Goal: Transaction & Acquisition: Purchase product/service

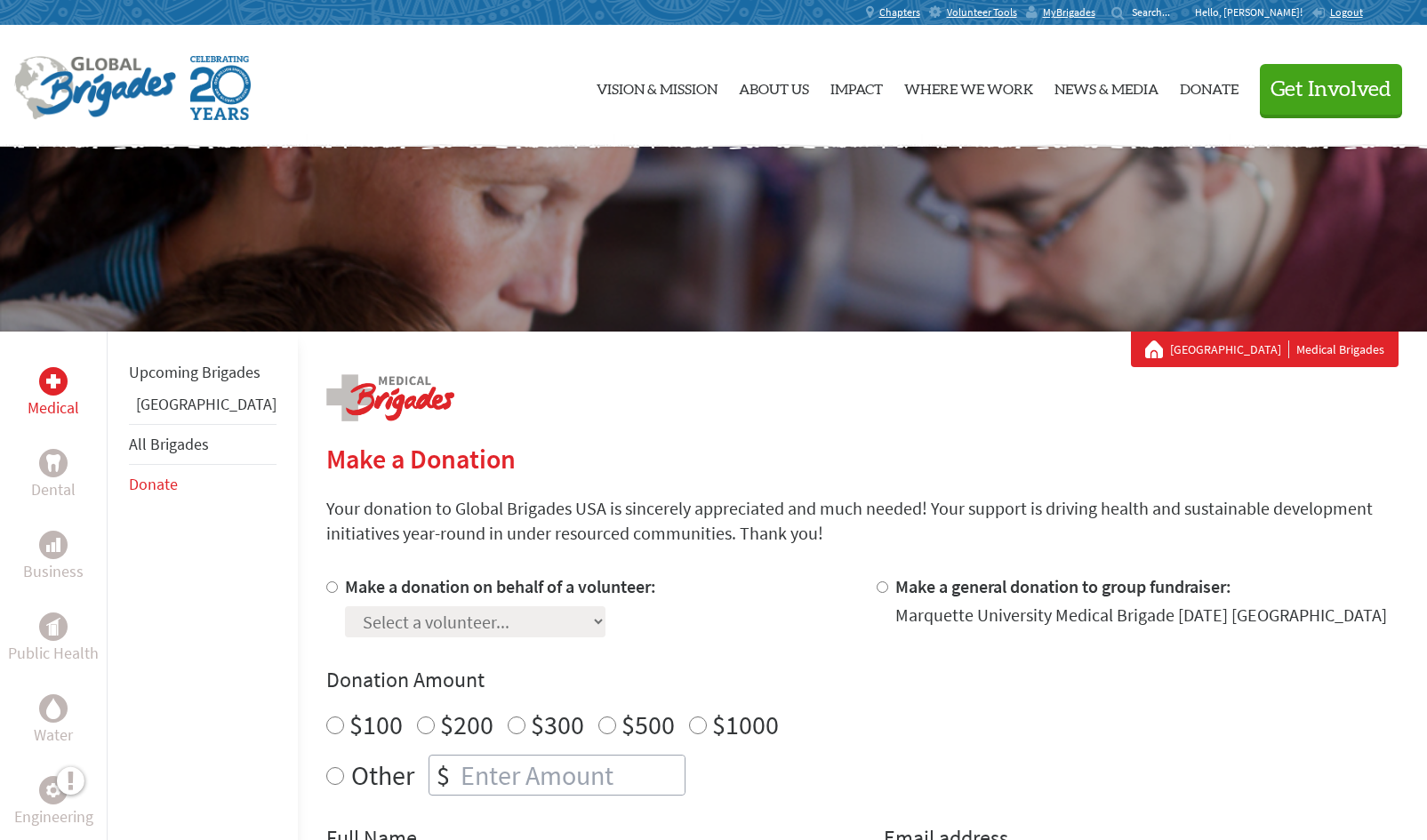
scroll to position [418, 0]
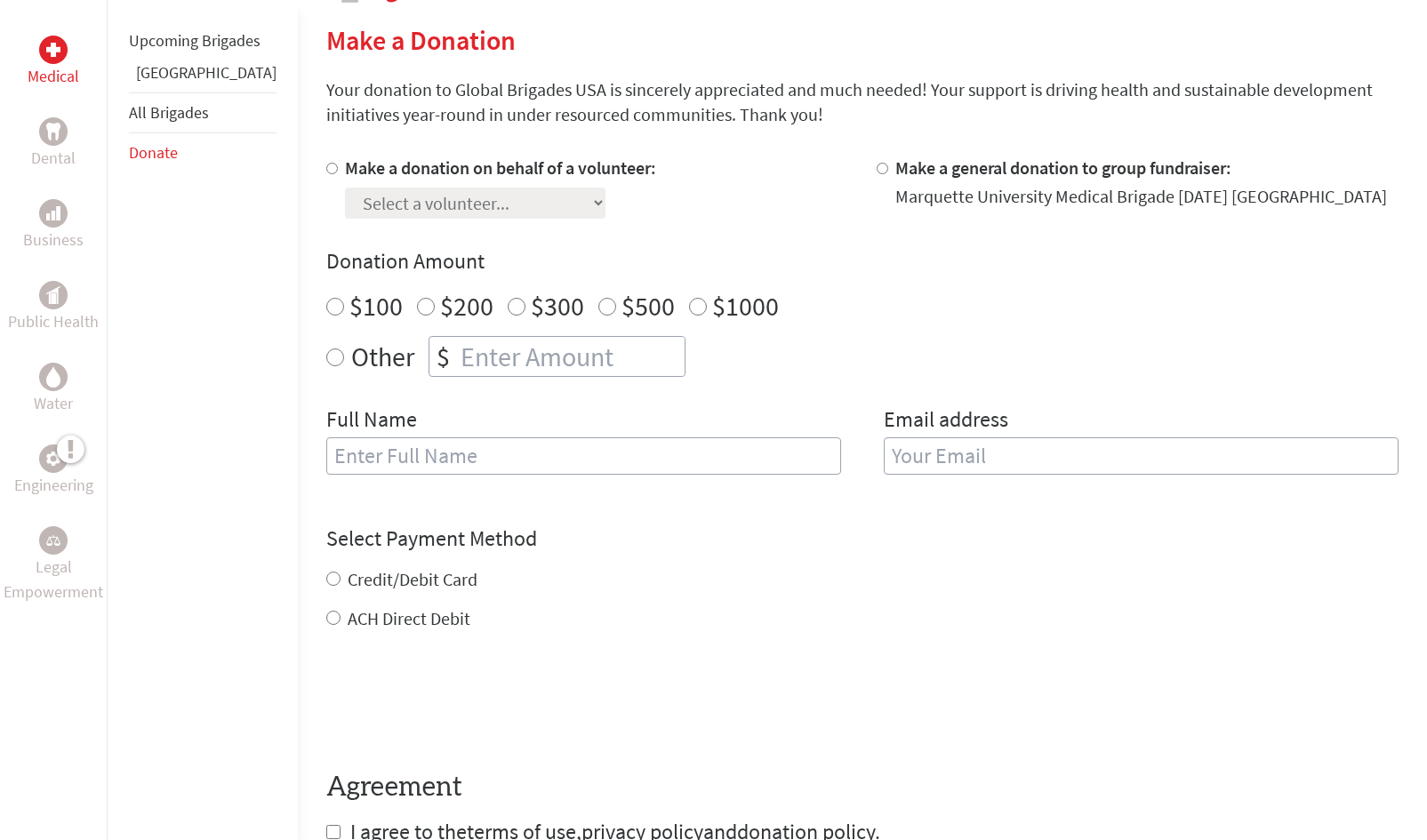
click at [503, 200] on div "Select a volunteer... [PERSON_NAME] [PERSON_NAME] [PERSON_NAME] [PERSON_NAME] […" at bounding box center [501, 199] width 312 height 38
click at [326, 168] on input "Make a donation on behalf of a volunteer:" at bounding box center [332, 168] width 11 height 11
radio input "true"
click at [418, 200] on select "Select a volunteer... [PERSON_NAME] [PERSON_NAME] [PERSON_NAME] [PERSON_NAME] […" at bounding box center [475, 203] width 261 height 32
select select "D48E3BD6-7C68-11EF-BF8B-42010A8A0043"
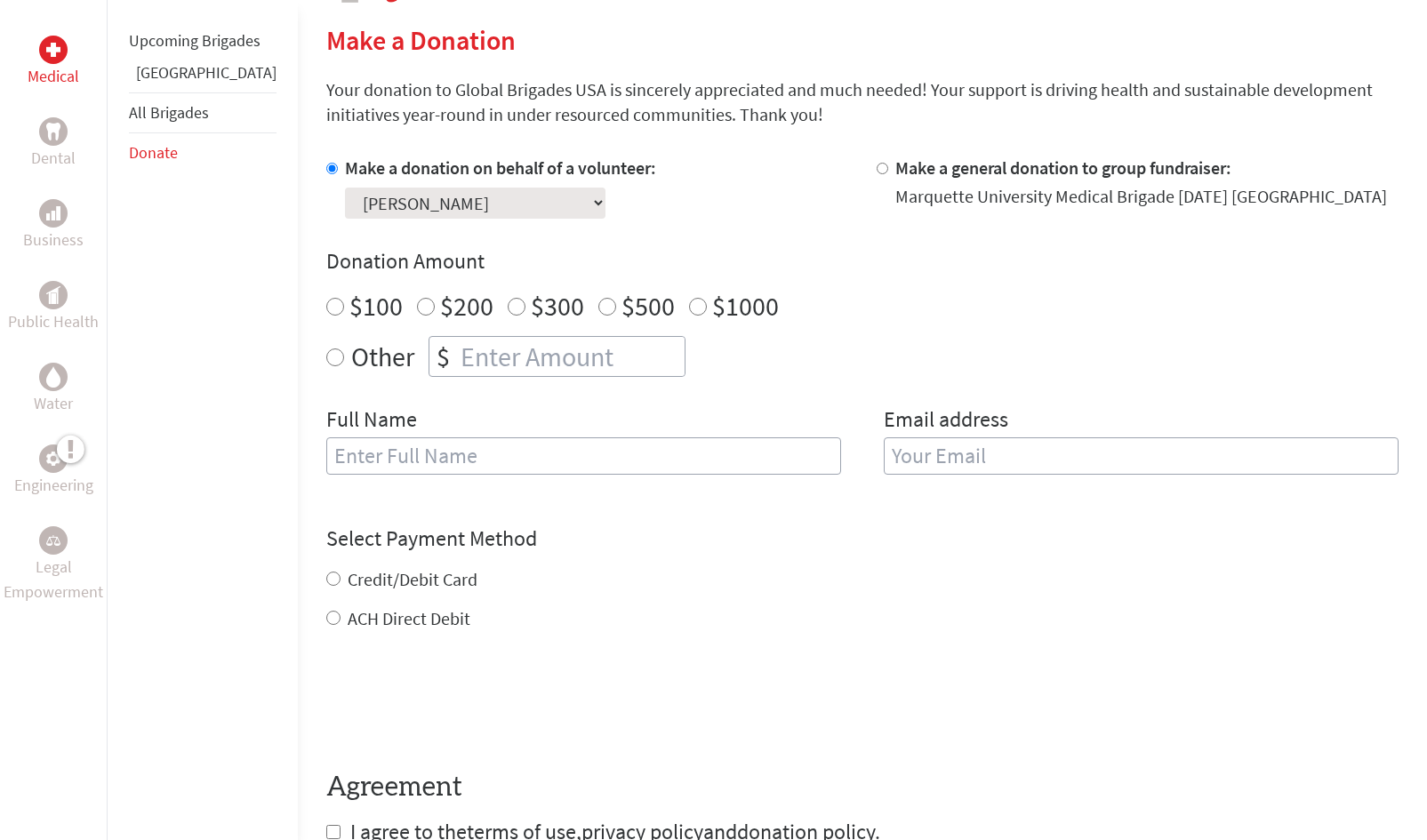
click at [345, 187] on select "Select a volunteer... [PERSON_NAME] [PERSON_NAME] [PERSON_NAME] [PERSON_NAME] […" at bounding box center [475, 203] width 261 height 32
radio input "true"
click at [475, 350] on input "number" at bounding box center [570, 356] width 227 height 39
type input "700"
click at [481, 454] on input "text" at bounding box center [583, 456] width 515 height 37
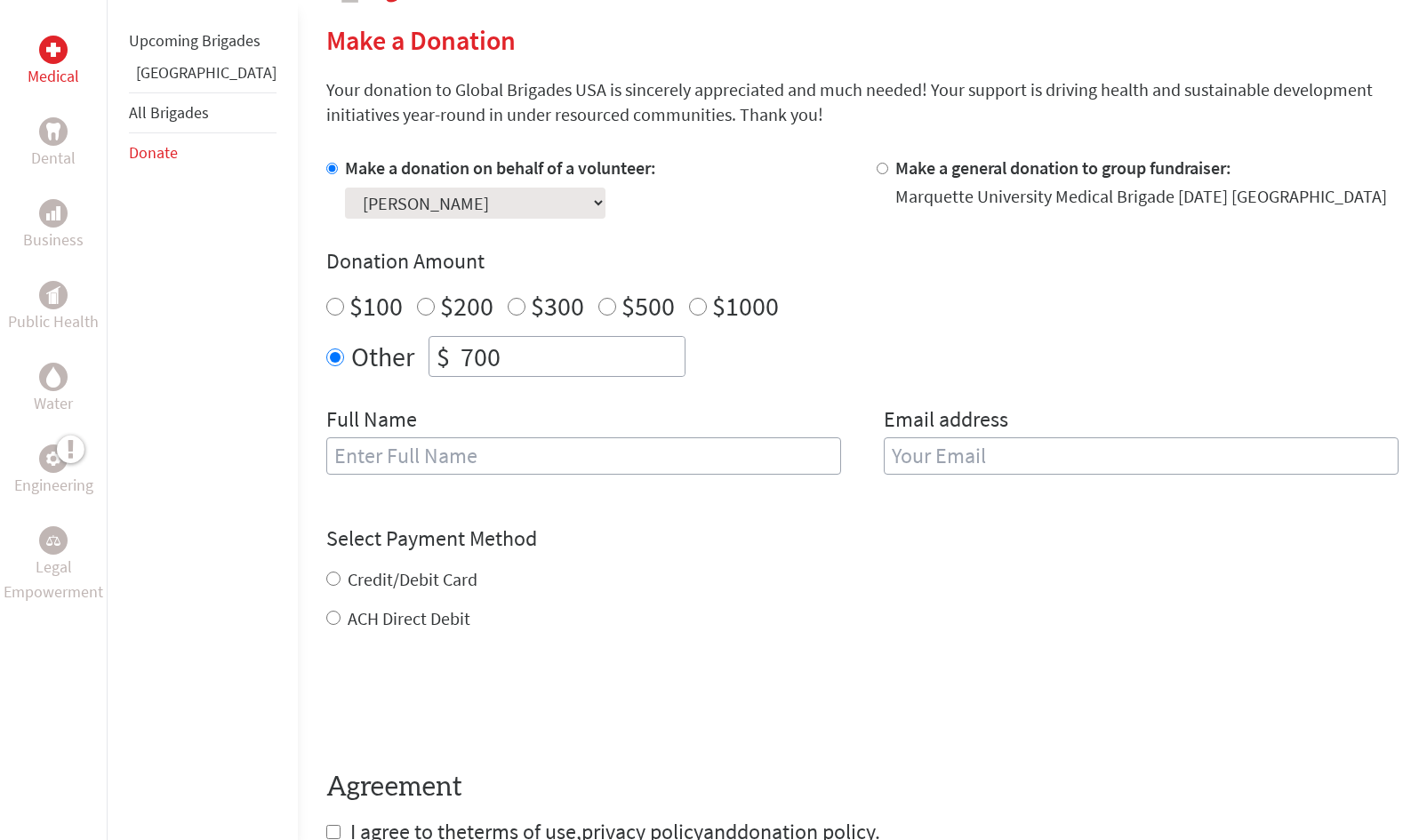
type input "[PERSON_NAME]"
type input "[PERSON_NAME][EMAIL_ADDRESS][DOMAIN_NAME]"
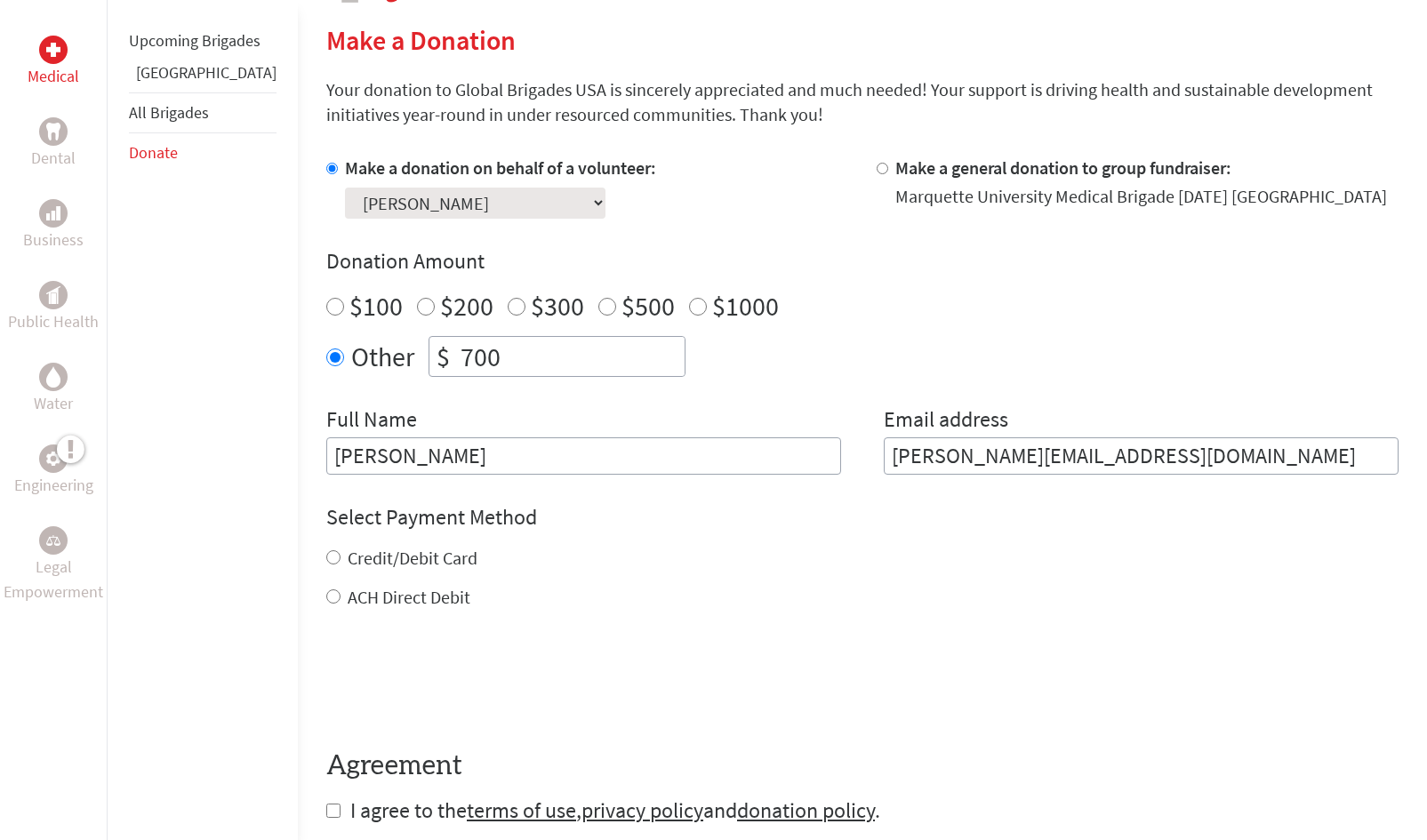
click at [326, 558] on input "Credit/Debit Card" at bounding box center [333, 556] width 14 height 14
radio input "true"
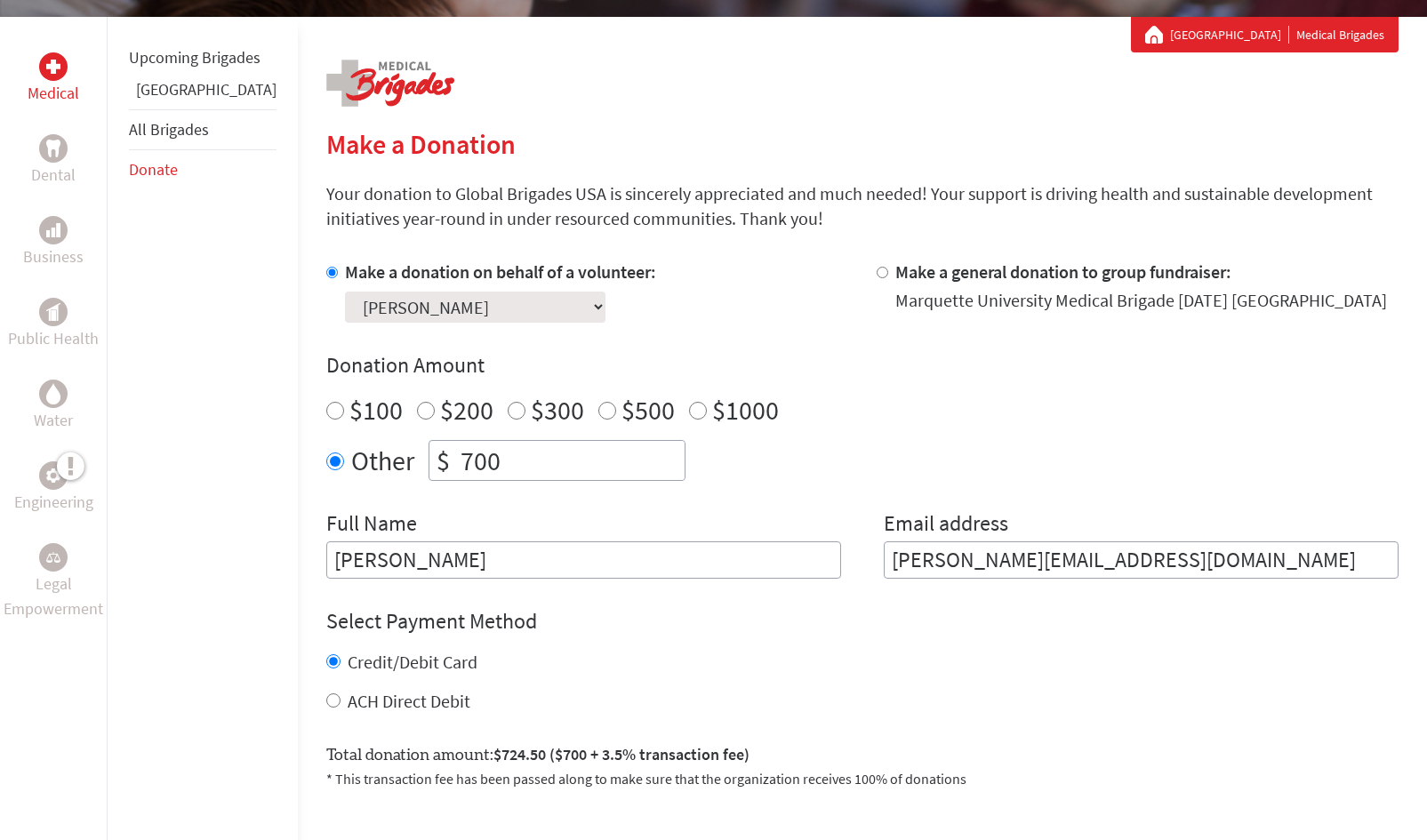
scroll to position [375, 0]
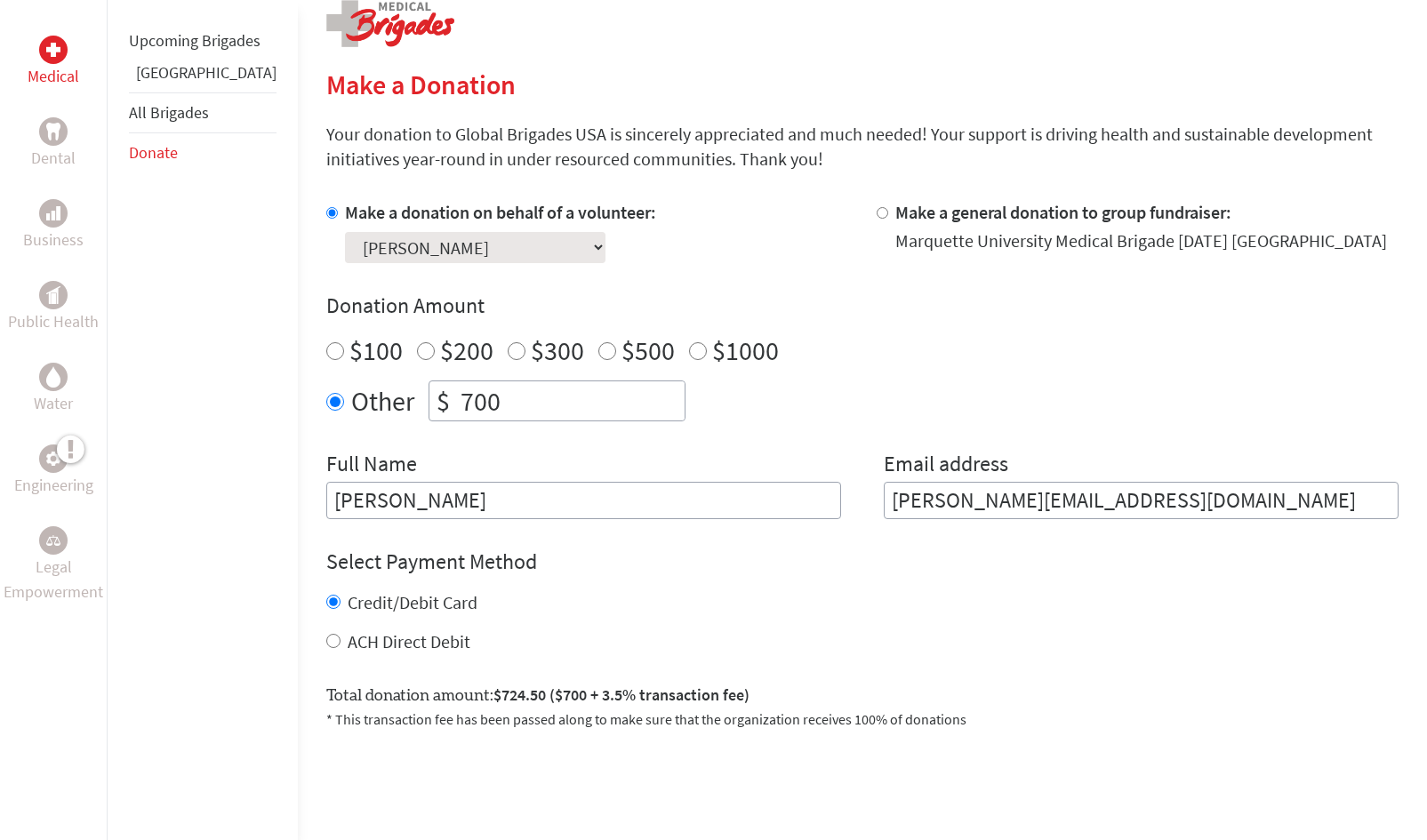
click at [326, 638] on input "ACH Direct Debit" at bounding box center [333, 640] width 14 height 14
radio input "true"
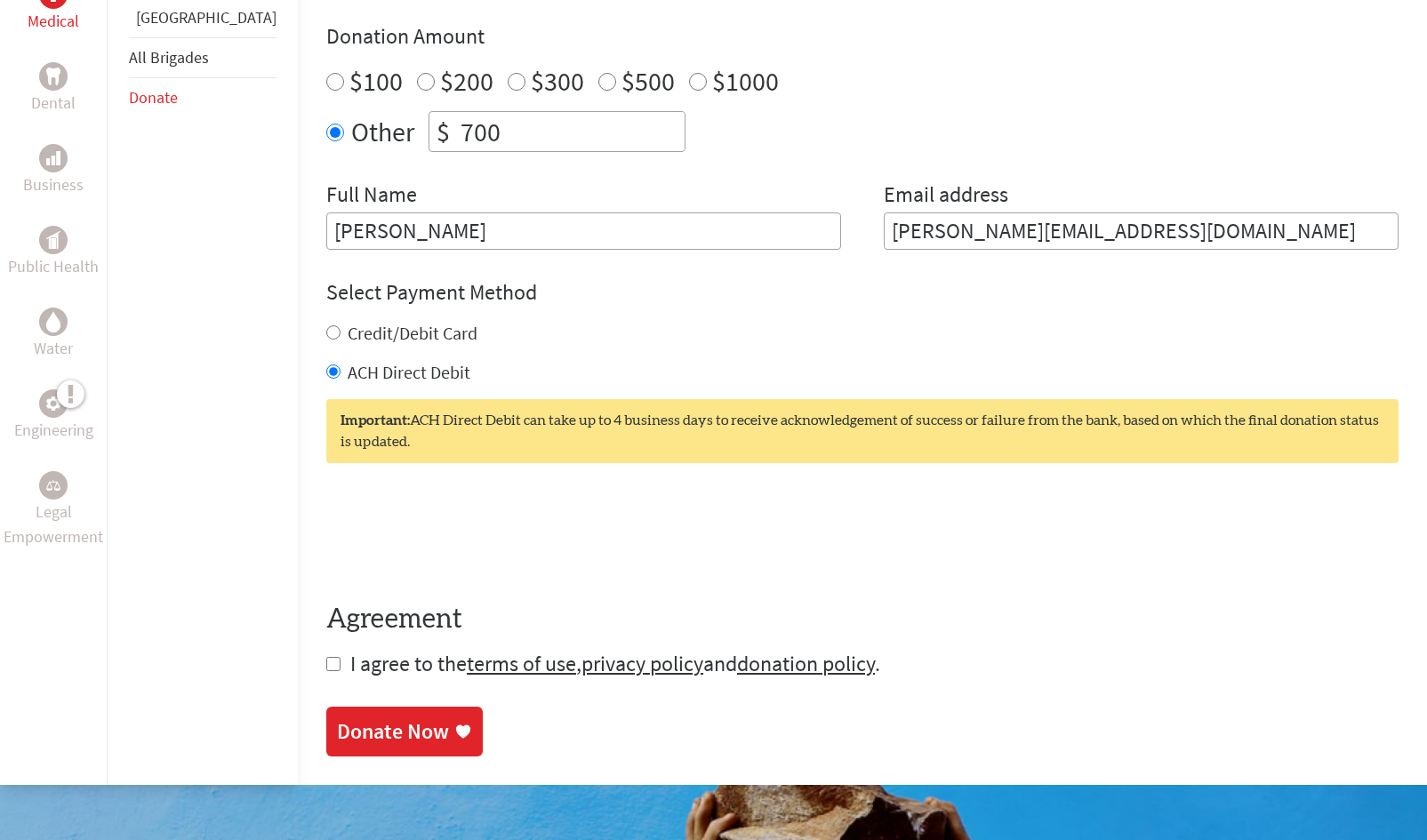
scroll to position [663, 0]
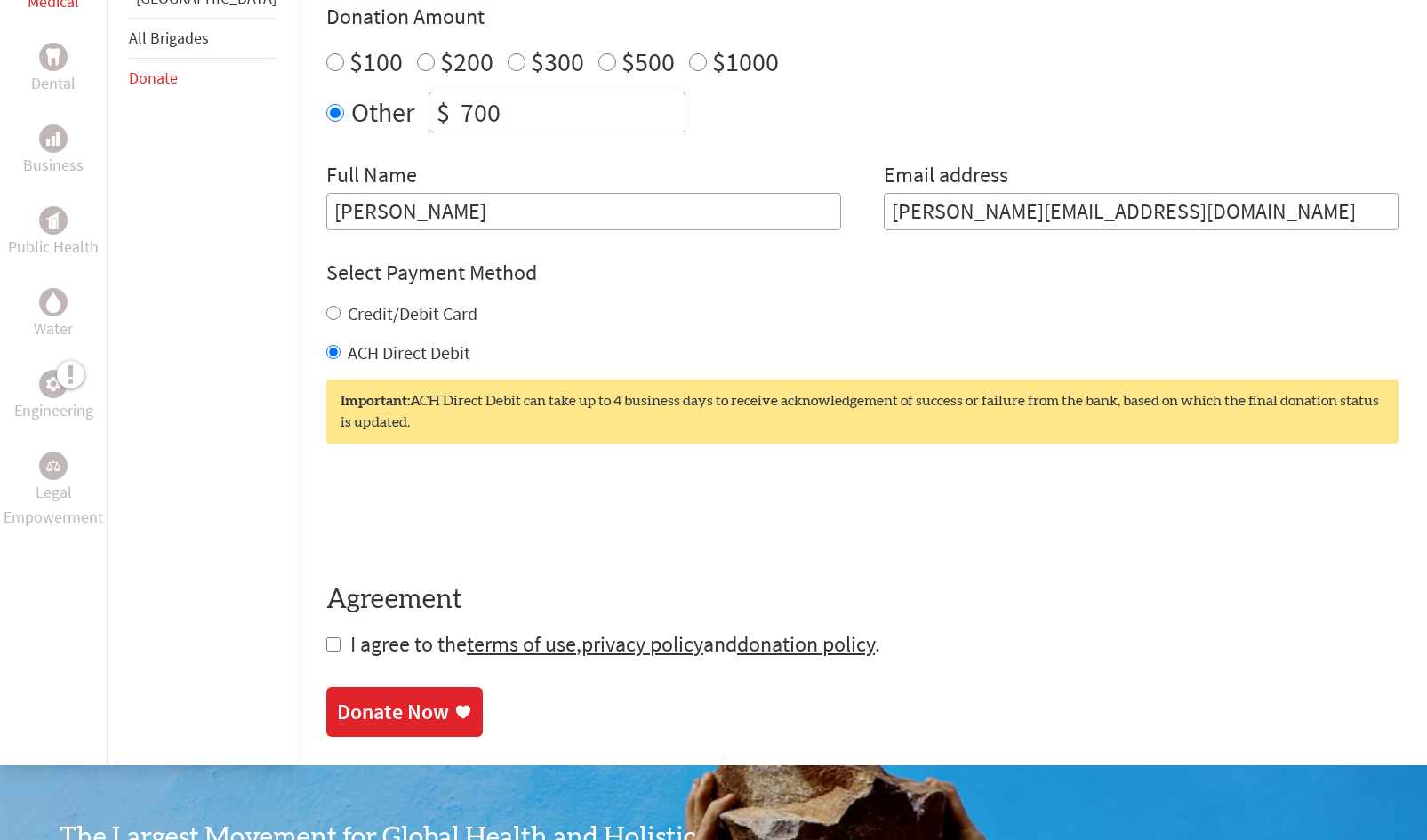
click at [326, 313] on input "Credit/Debit Card" at bounding box center [333, 312] width 14 height 14
radio input "true"
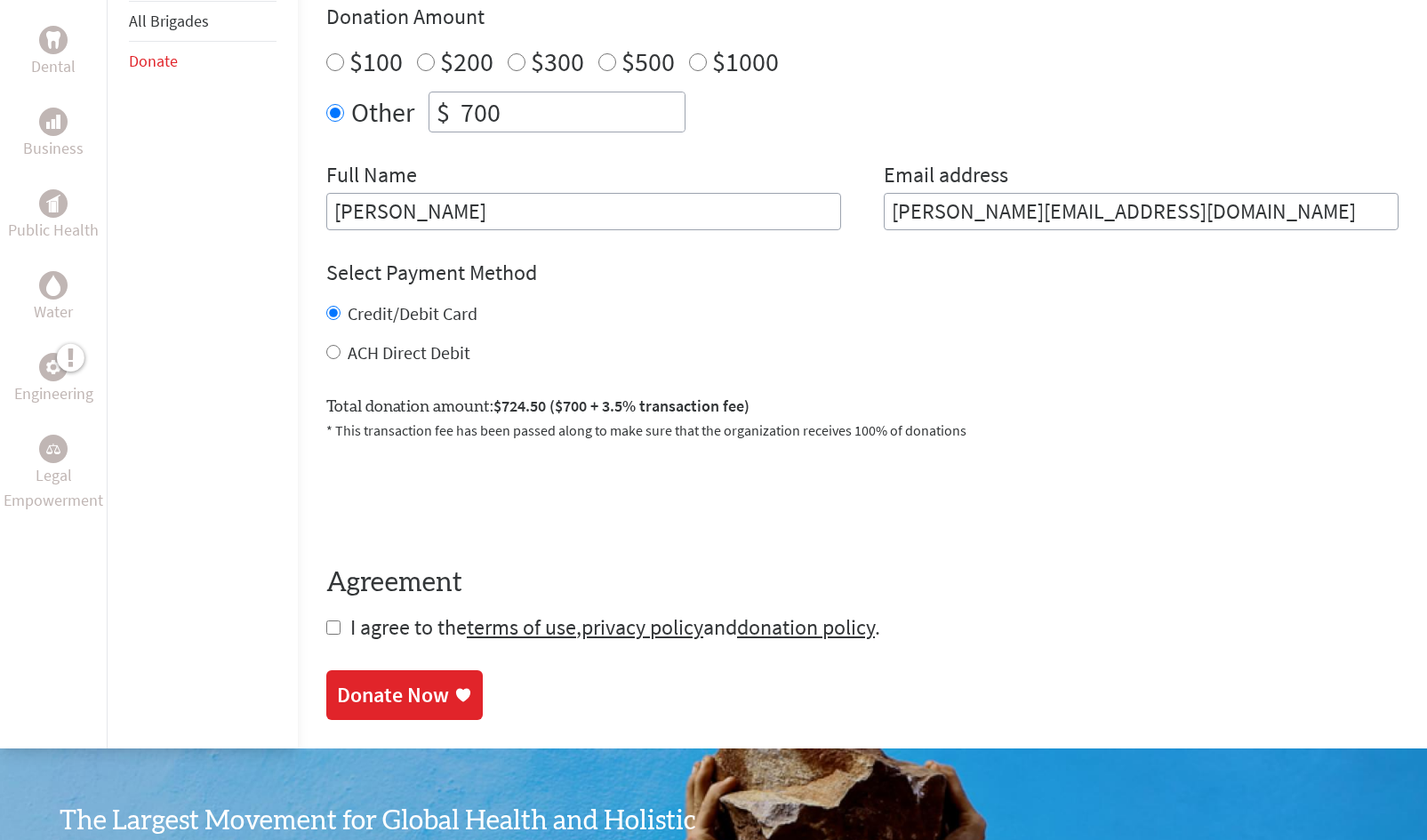
click at [326, 352] on input "ACH Direct Debit" at bounding box center [333, 351] width 14 height 14
radio input "true"
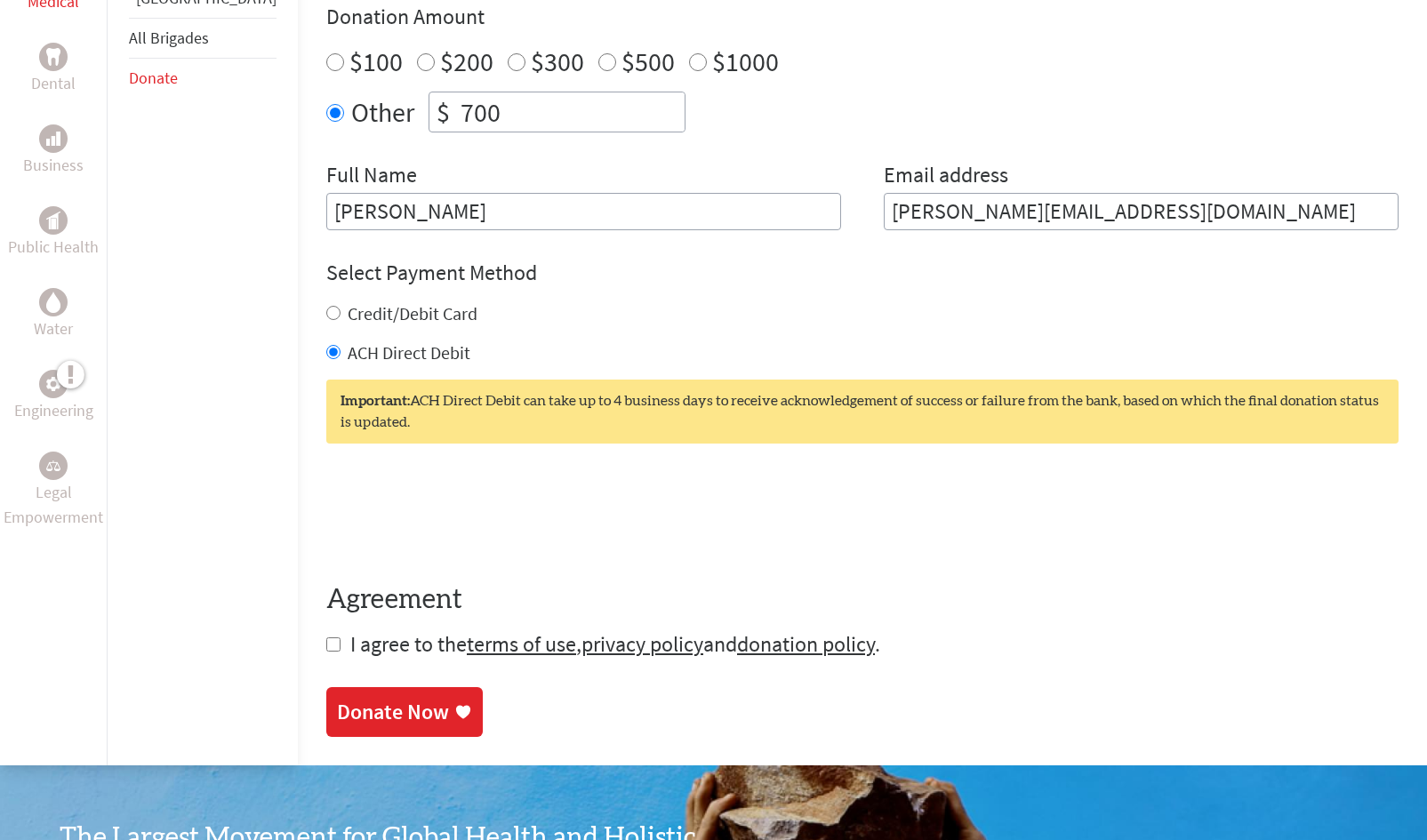
click at [326, 352] on input "ACH Direct Debit" at bounding box center [333, 351] width 14 height 14
click at [326, 642] on input "checkbox" at bounding box center [333, 643] width 14 height 14
checkbox input "true"
click at [345, 700] on div "Donate Now" at bounding box center [392, 713] width 112 height 29
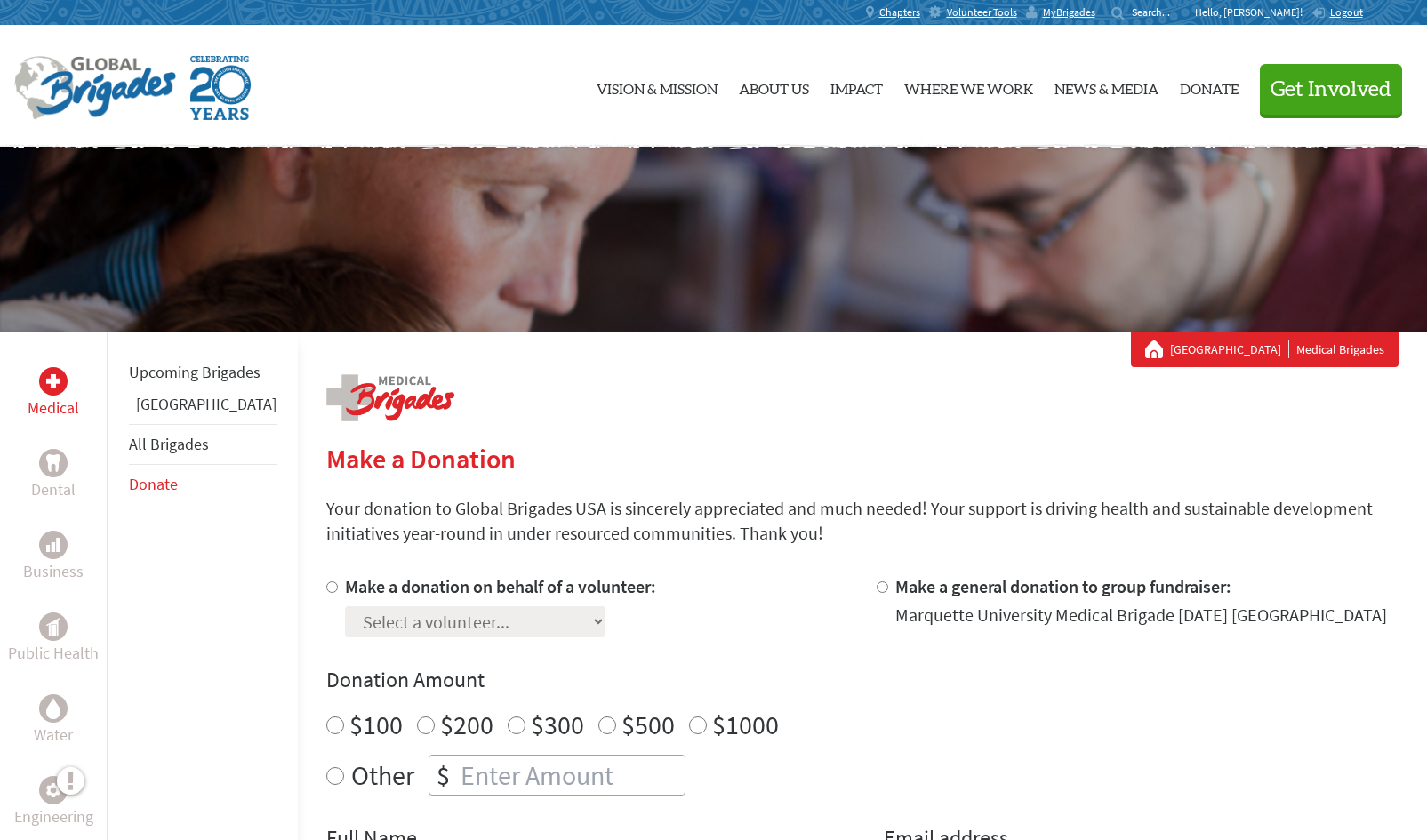
scroll to position [123, 0]
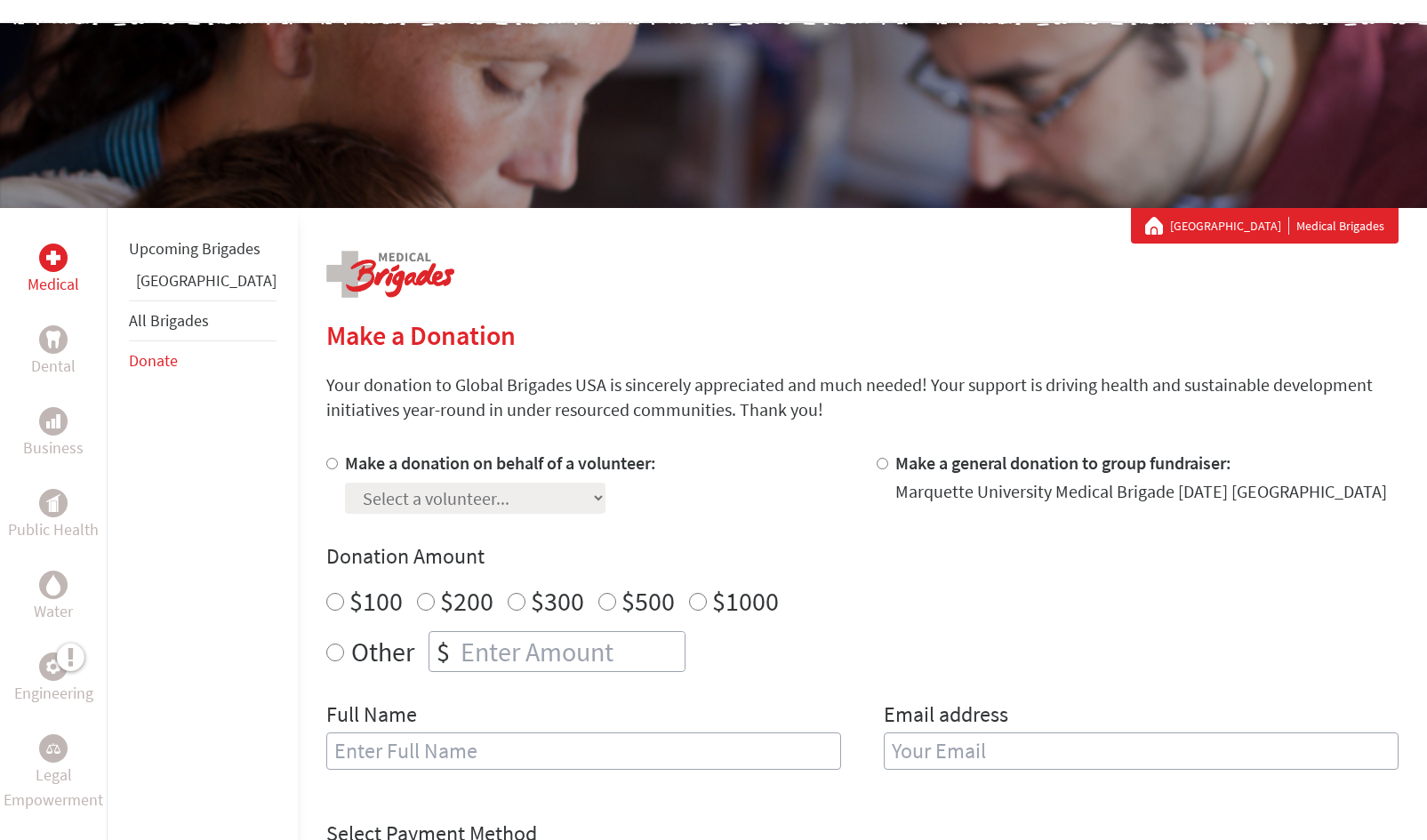
radio input "true"
click at [512, 646] on input "number" at bounding box center [570, 652] width 227 height 39
type input "700"
click at [422, 753] on input "text" at bounding box center [583, 751] width 515 height 37
type input "[PERSON_NAME]"
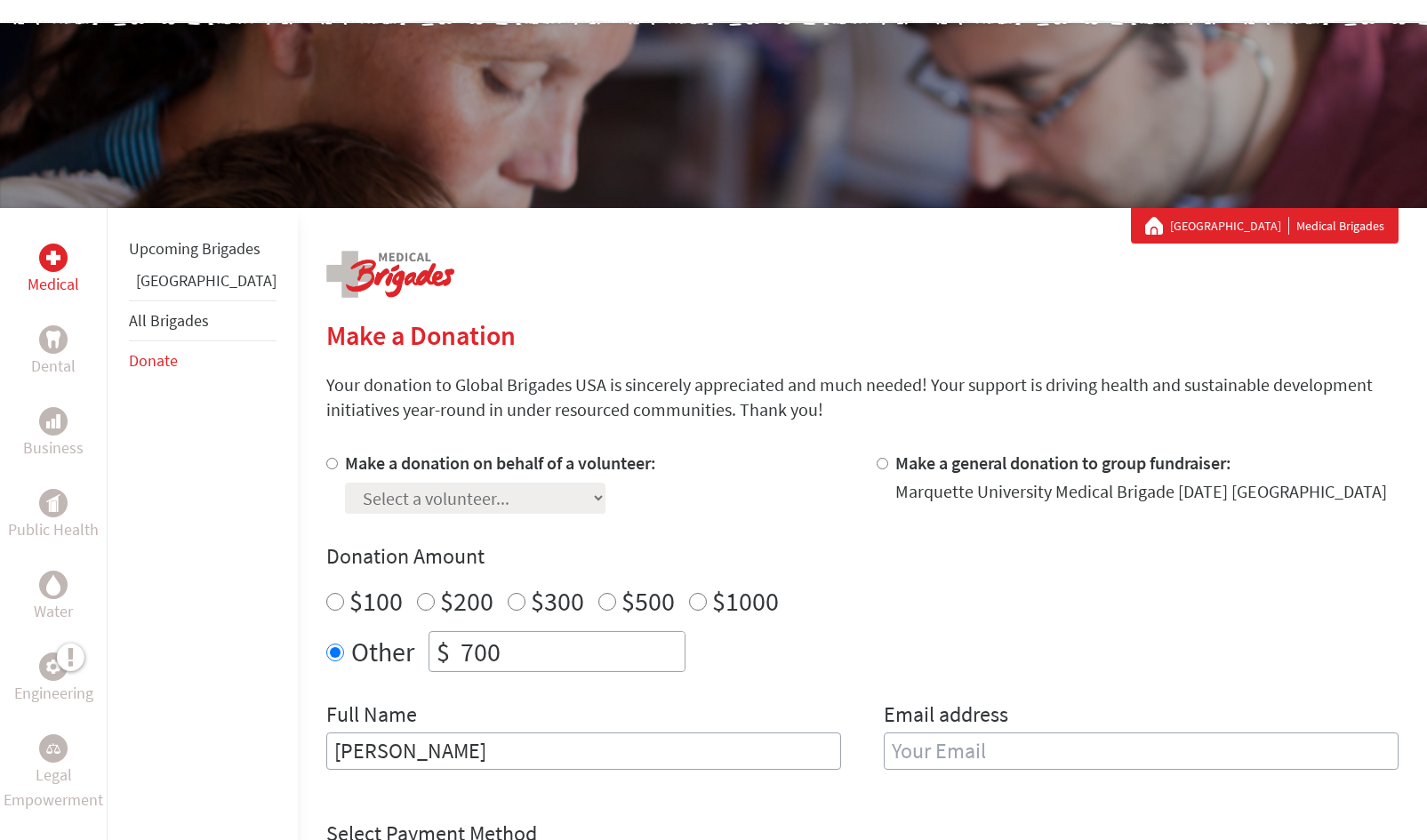
type input "[PERSON_NAME][EMAIL_ADDRESS][DOMAIN_NAME]"
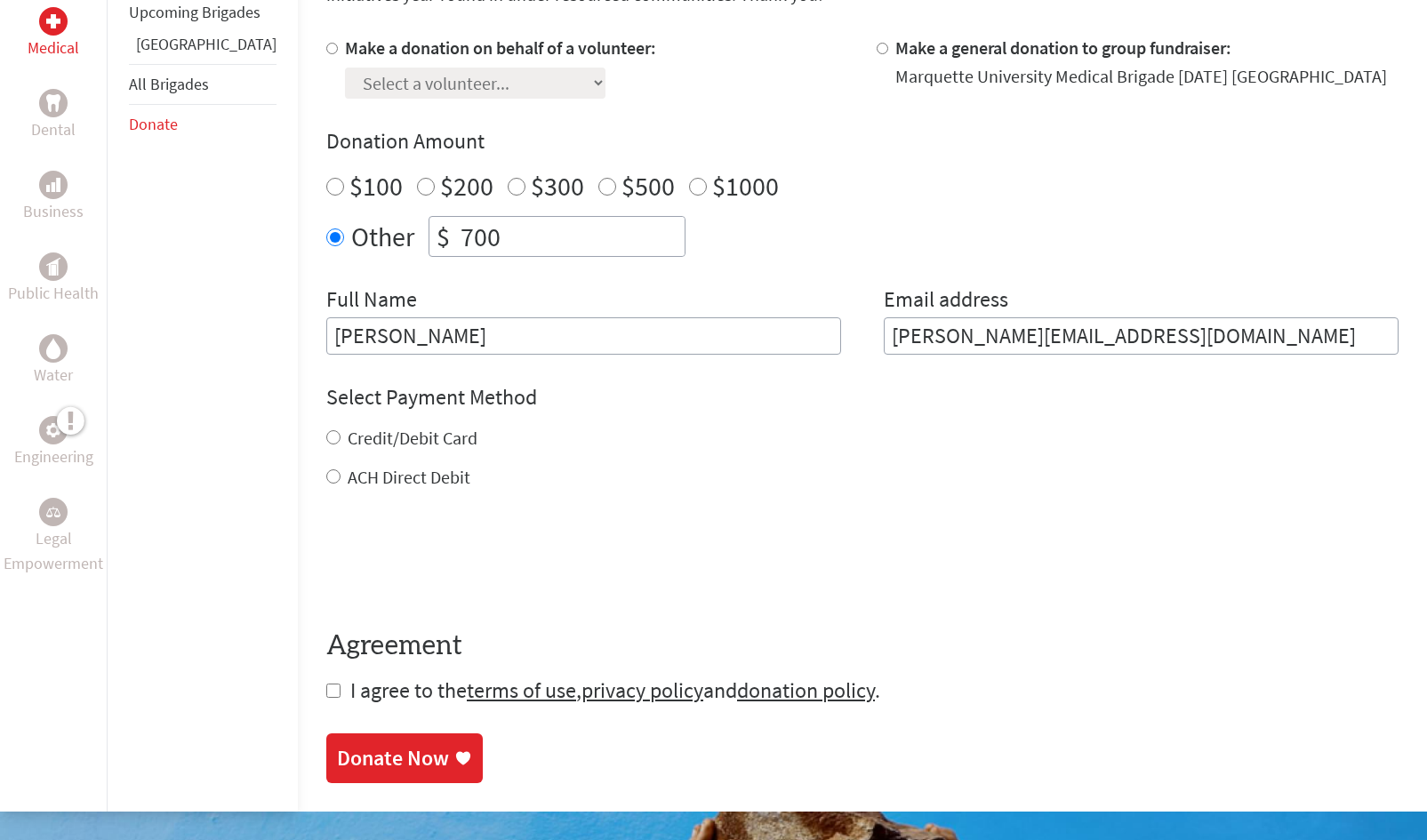
scroll to position [538, 0]
click at [326, 437] on input "Credit/Debit Card" at bounding box center [333, 438] width 14 height 14
radio input "true"
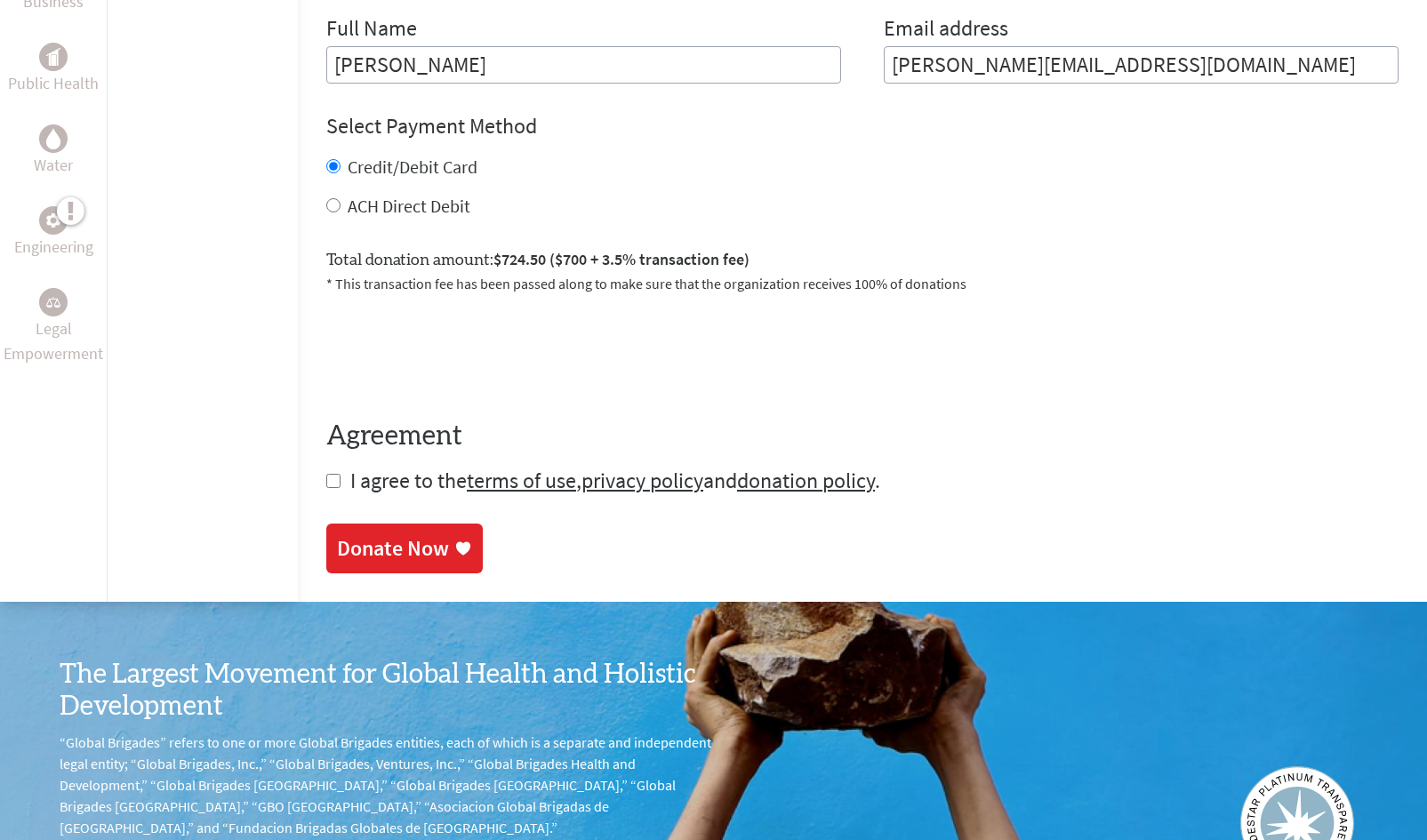
scroll to position [853, 0]
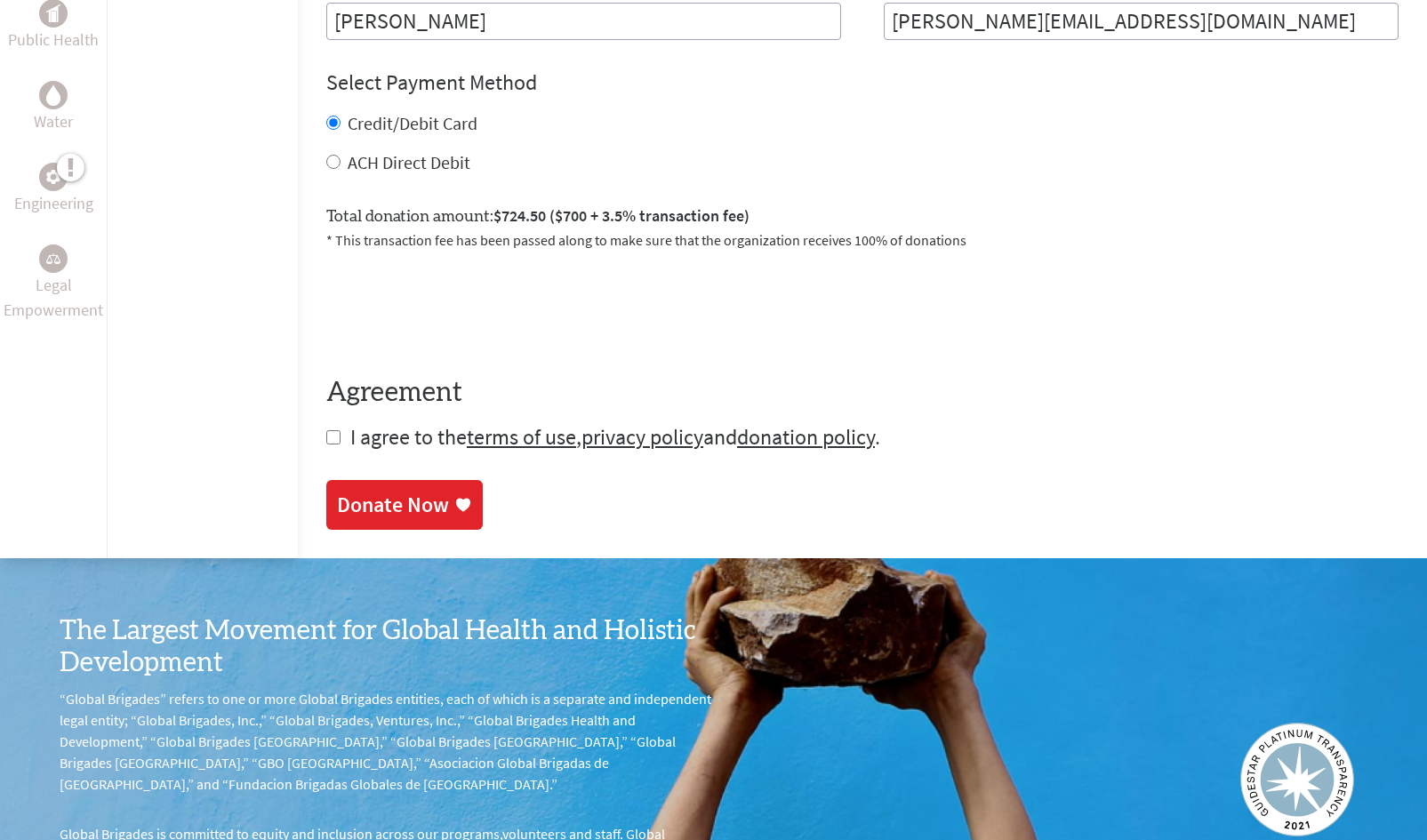
click at [326, 440] on input "checkbox" at bounding box center [333, 437] width 14 height 14
checkbox input "true"
click at [385, 497] on div "Donate Now" at bounding box center [392, 506] width 112 height 29
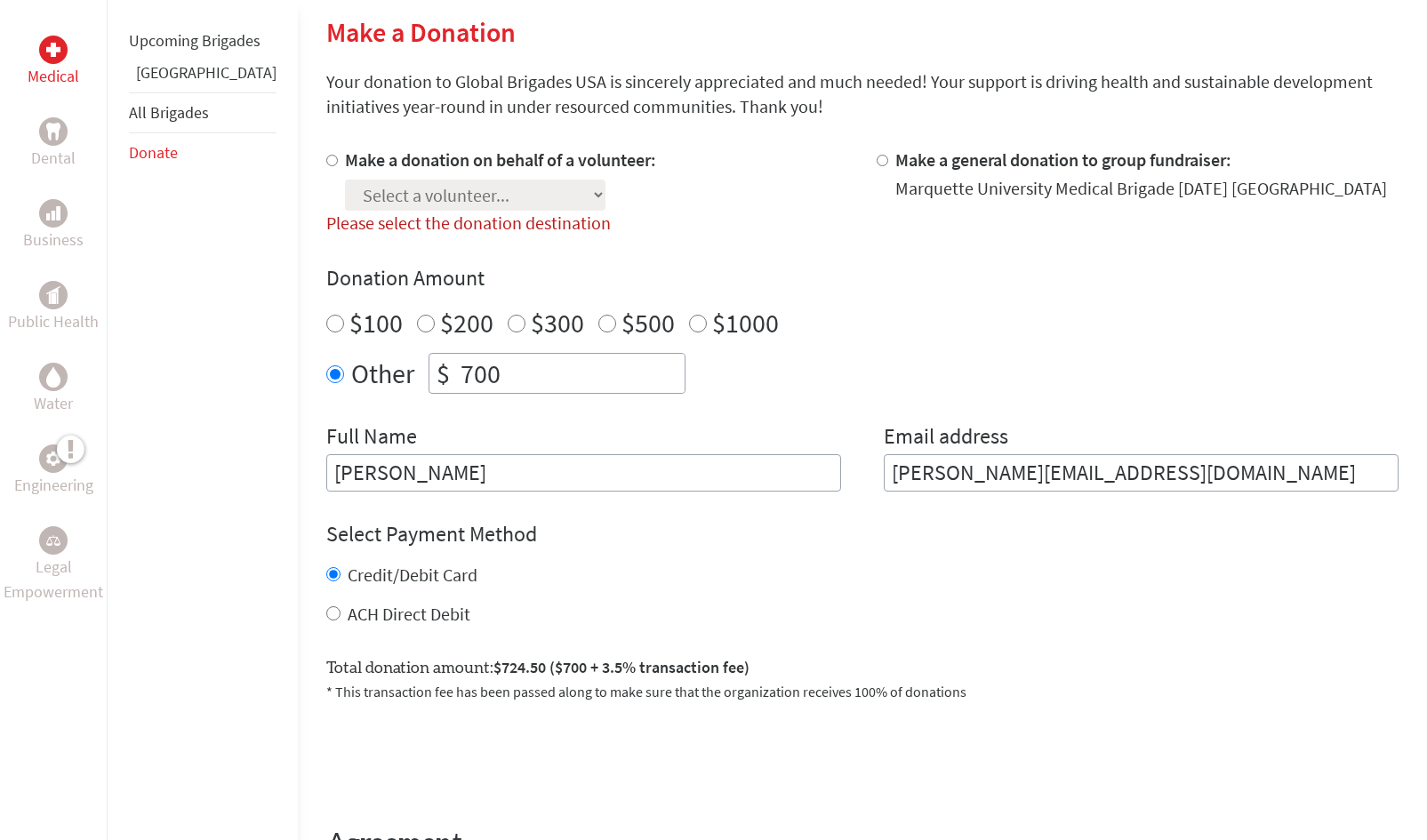
scroll to position [418, 0]
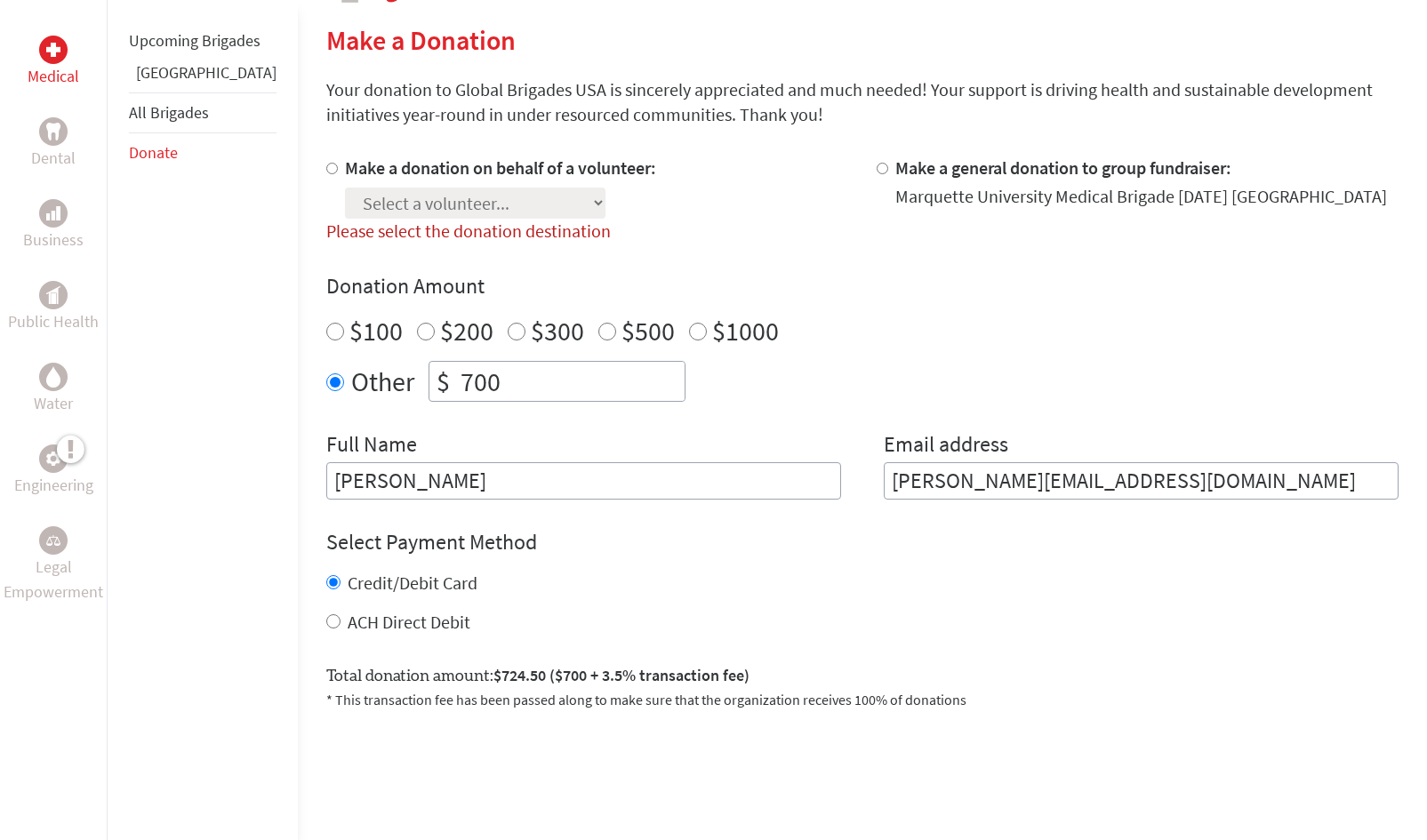
click at [326, 168] on input "Make a donation on behalf of a volunteer:" at bounding box center [332, 168] width 11 height 11
radio input "true"
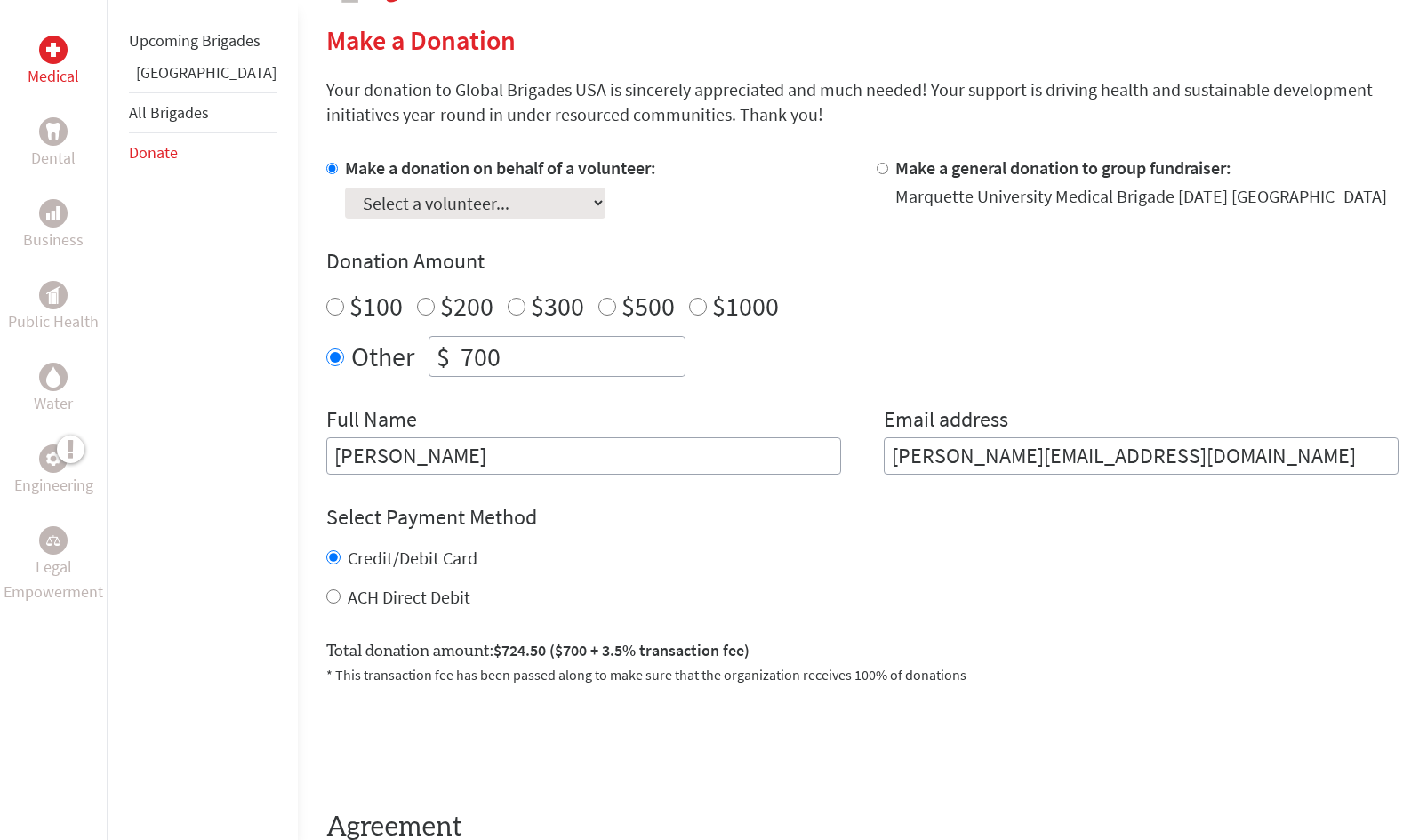
click at [358, 198] on select "Select a volunteer... [PERSON_NAME] [PERSON_NAME] [PERSON_NAME] [PERSON_NAME] […" at bounding box center [475, 203] width 261 height 32
select select "D48E3BD6-7C68-11EF-BF8B-42010A8A0043"
click at [345, 187] on select "Select a volunteer... [PERSON_NAME] [PERSON_NAME] [PERSON_NAME] [PERSON_NAME] […" at bounding box center [475, 203] width 261 height 32
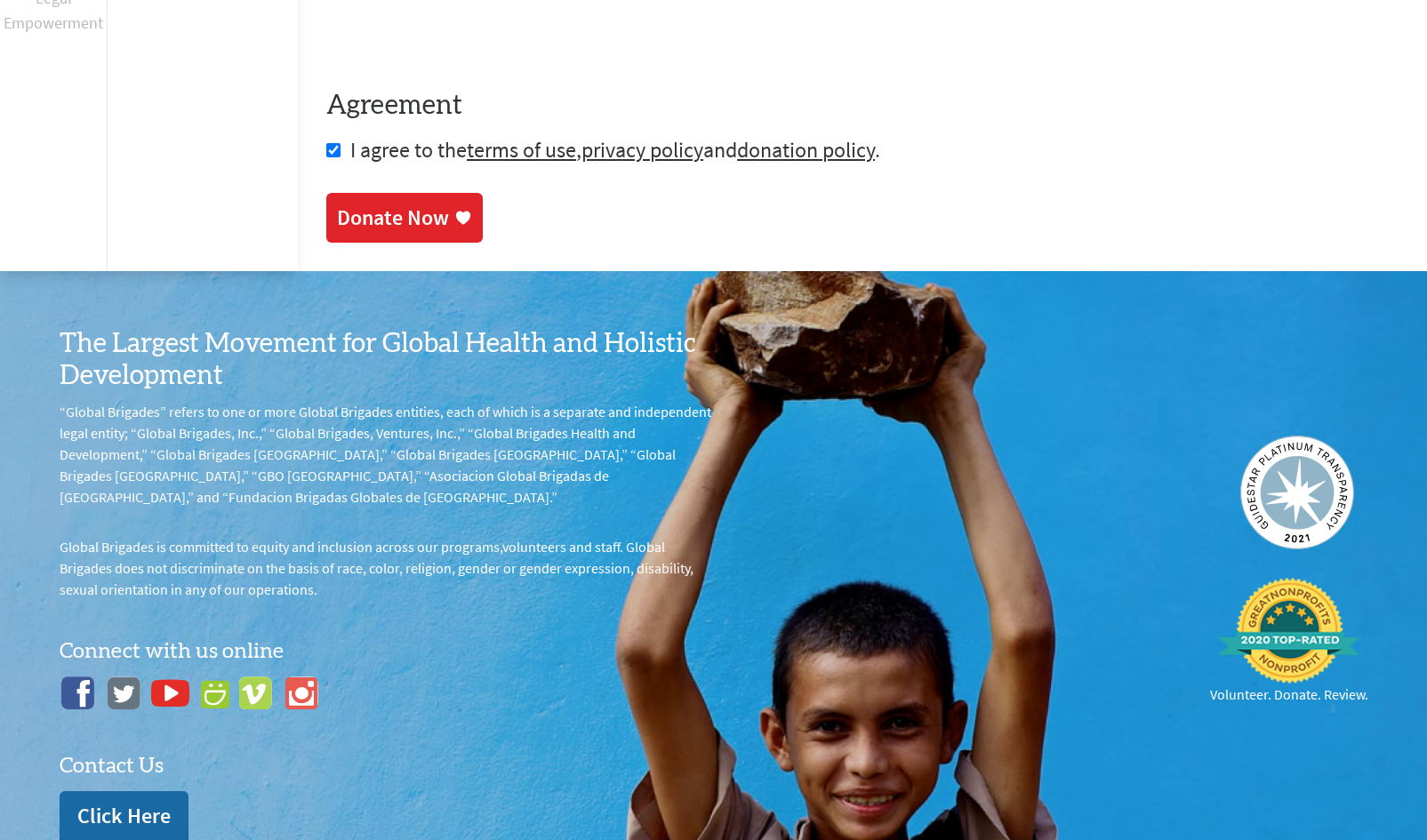
scroll to position [1277, 0]
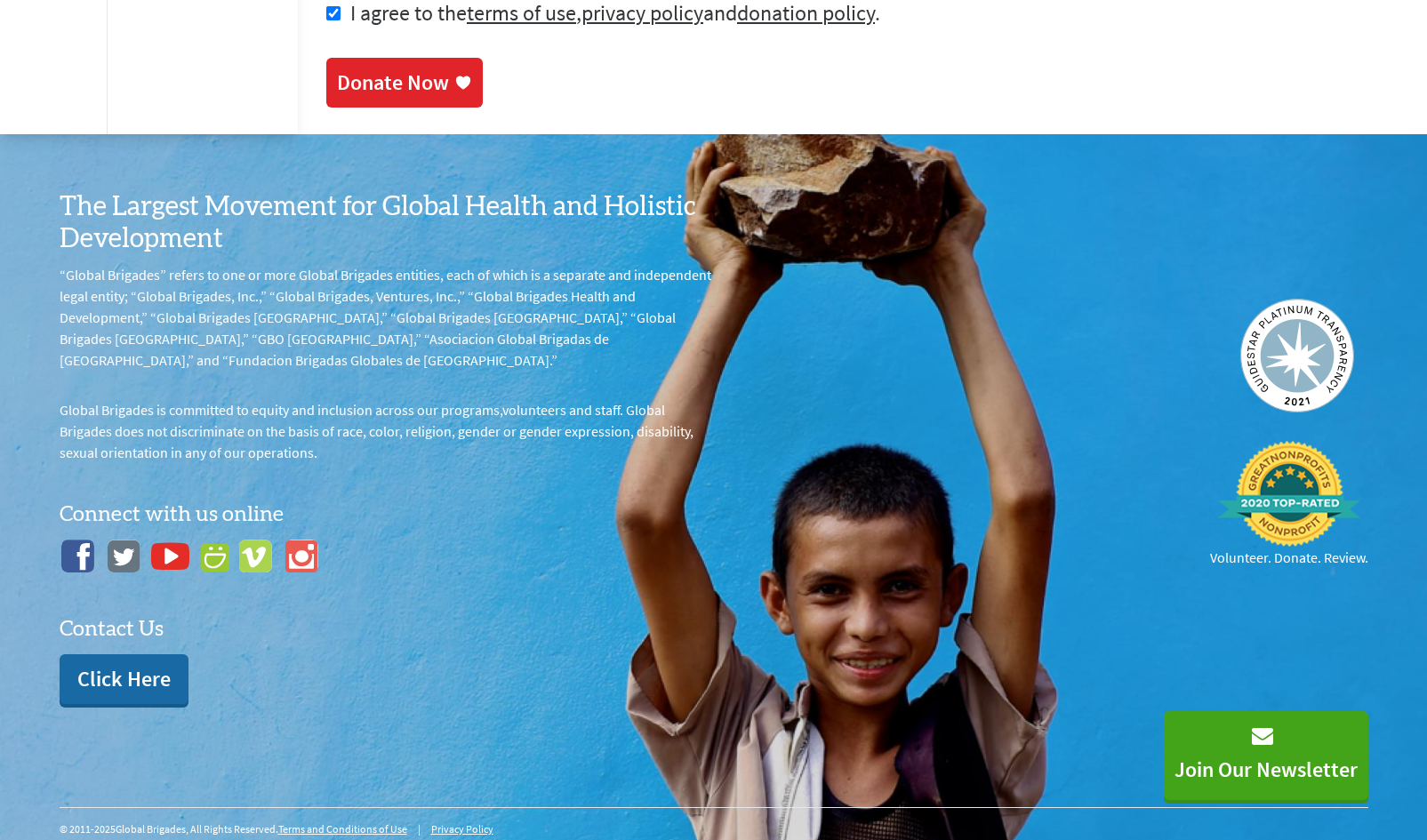
click at [417, 61] on link "Donate Now" at bounding box center [404, 83] width 157 height 50
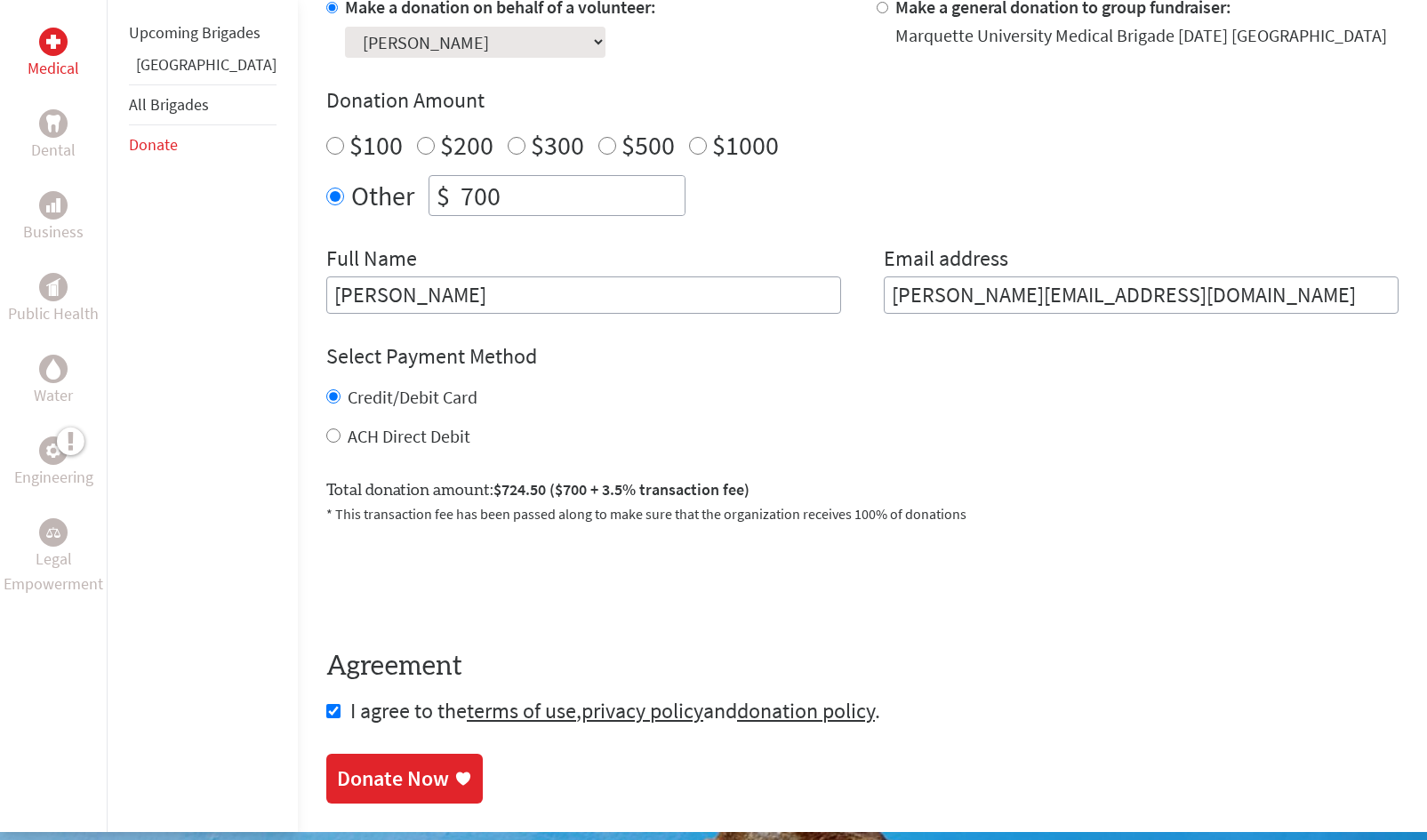
scroll to position [659, 0]
